Goal: Task Accomplishment & Management: Use online tool/utility

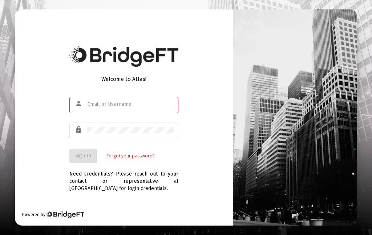
scroll to position [86, 0]
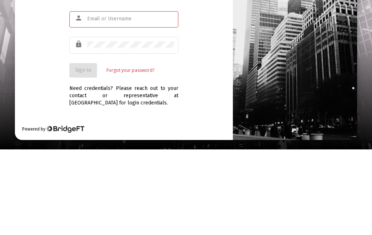
type input "[EMAIL_ADDRESS][DOMAIN_NAME]"
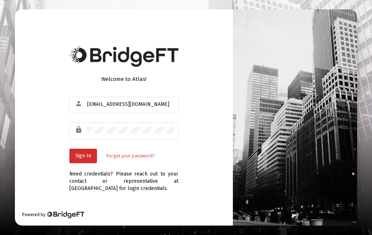
click at [84, 153] on span "Sign In" at bounding box center [83, 156] width 16 height 6
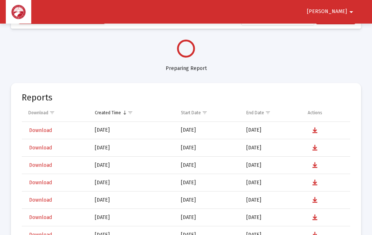
select select "View all"
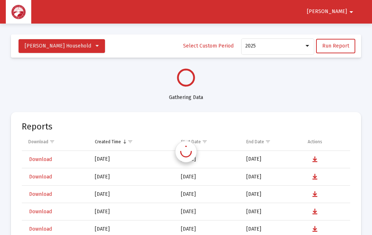
select select "View all"
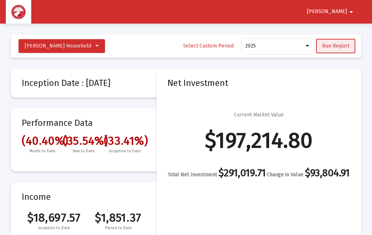
click at [340, 41] on button "Run Report" at bounding box center [335, 46] width 39 height 15
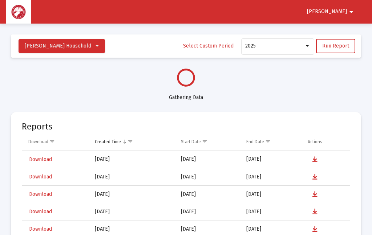
select select "View all"
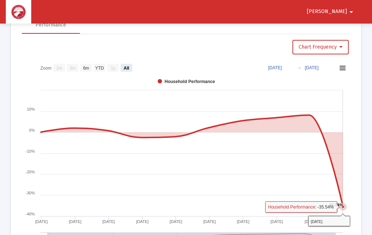
scroll to position [347, 0]
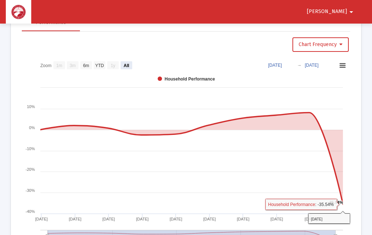
click at [342, 235] on rect at bounding box center [186, 158] width 328 height 200
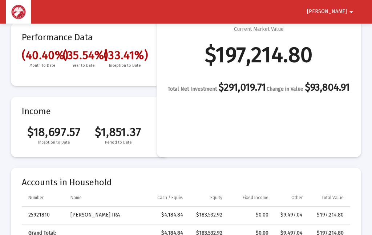
scroll to position [85, 0]
click at [343, 10] on span "[PERSON_NAME]" at bounding box center [327, 12] width 40 height 6
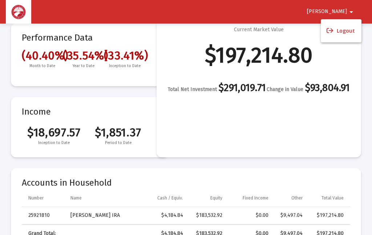
click at [345, 29] on button "Logout" at bounding box center [340, 30] width 41 height 17
